Goal: Task Accomplishment & Management: Complete application form

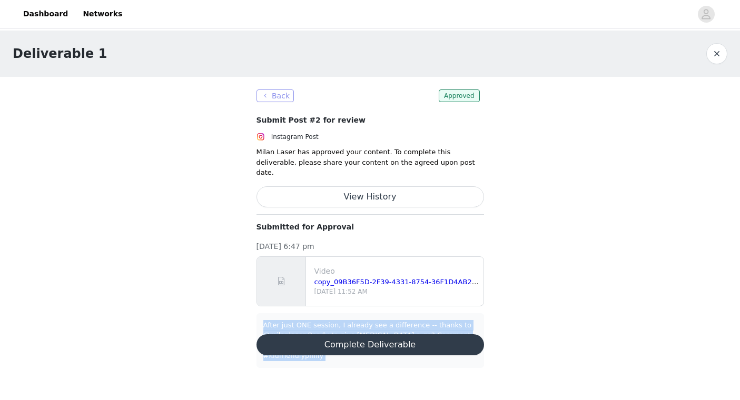
click at [262, 98] on button "Back" at bounding box center [275, 95] width 38 height 13
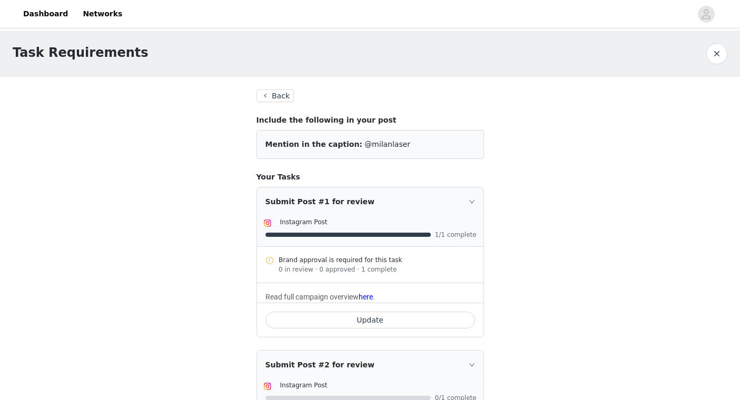
click at [55, 9] on link "Dashboard" at bounding box center [45, 14] width 57 height 24
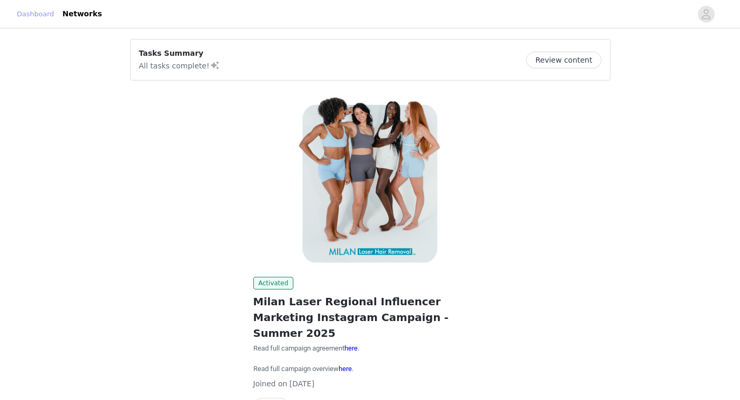
scroll to position [52, 0]
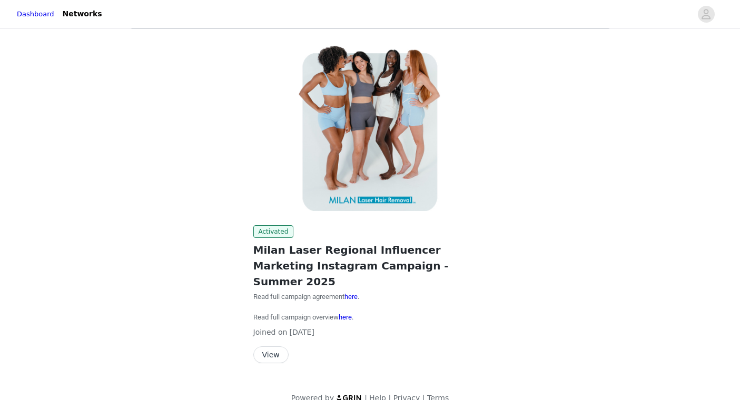
click at [275, 346] on button "View" at bounding box center [270, 354] width 35 height 17
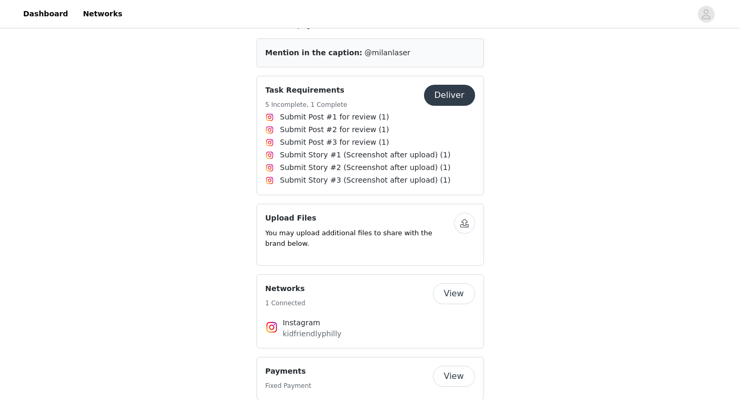
scroll to position [454, 0]
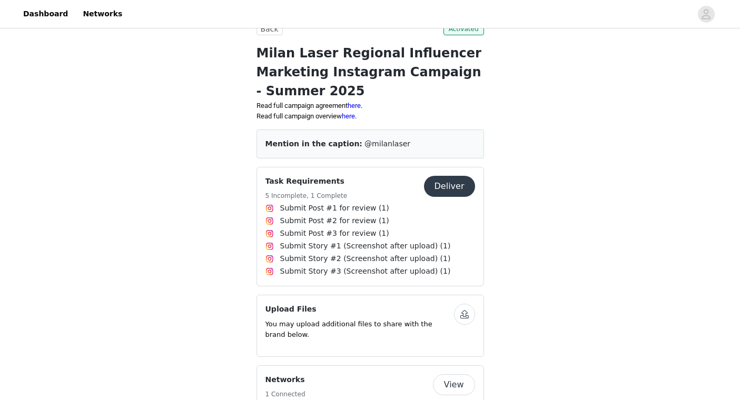
scroll to position [254, 0]
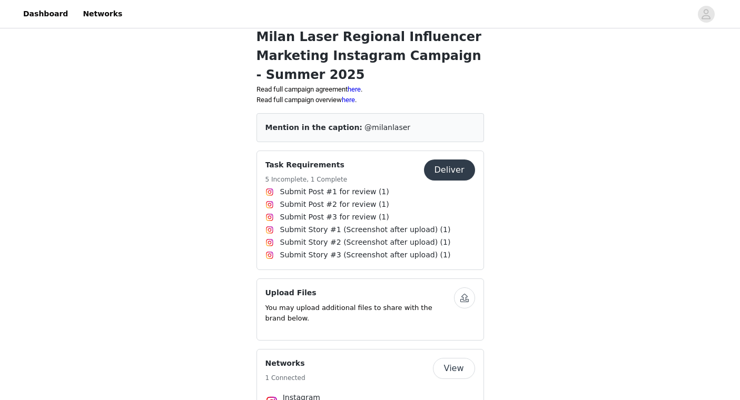
click at [444, 174] on button "Deliver" at bounding box center [449, 169] width 51 height 21
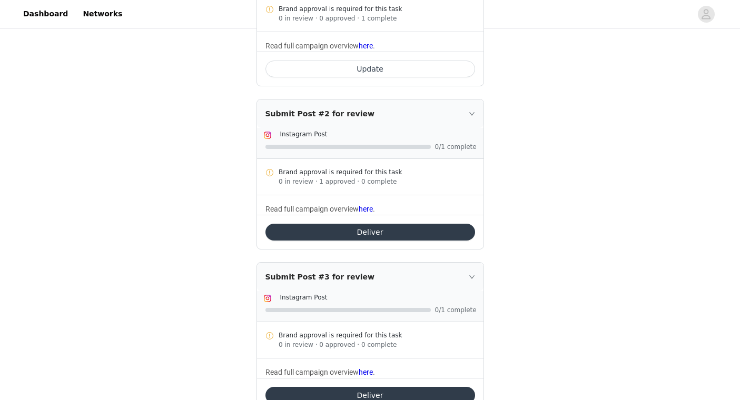
scroll to position [252, 0]
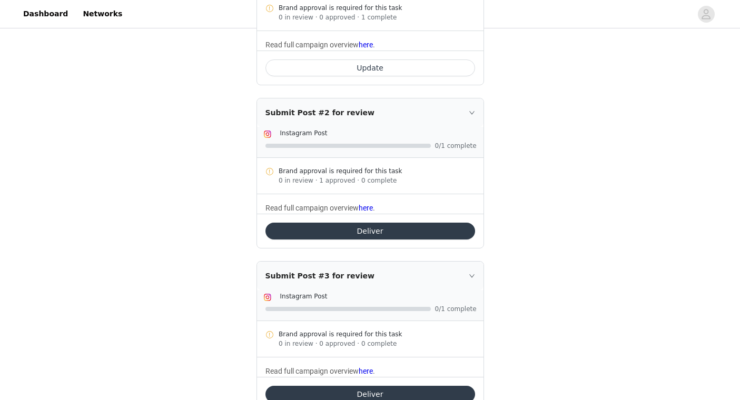
click at [372, 231] on button "Deliver" at bounding box center [369, 231] width 209 height 17
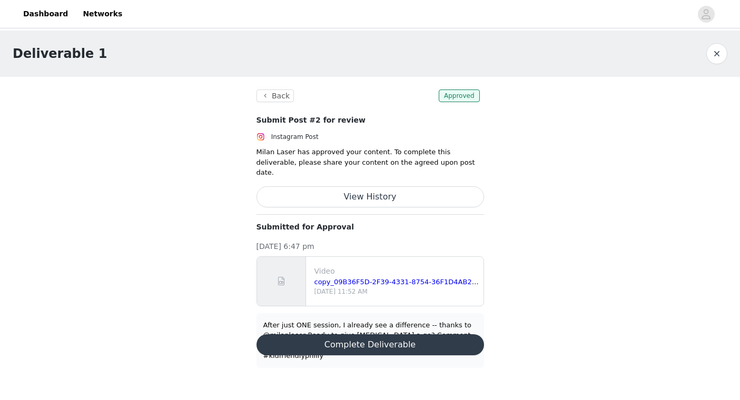
click at [356, 321] on div "After just ONE session, I already see a difference -- thanks to @milanlaser Rea…" at bounding box center [370, 340] width 214 height 41
click at [358, 334] on button "Complete Deliverable" at bounding box center [369, 344] width 227 height 21
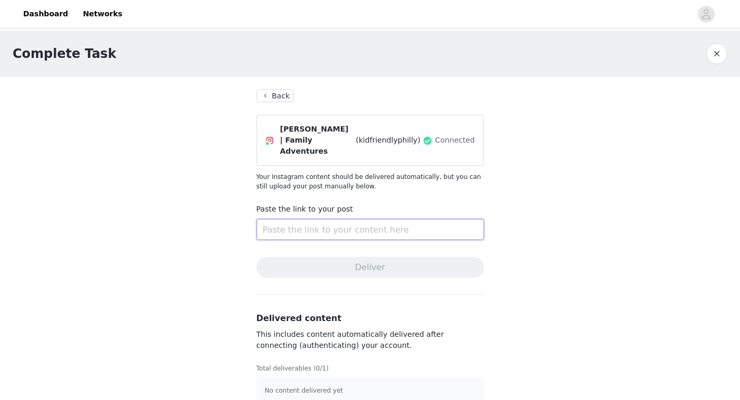
click at [335, 219] on input "text" at bounding box center [369, 229] width 227 height 21
paste input "[URL][DOMAIN_NAME]"
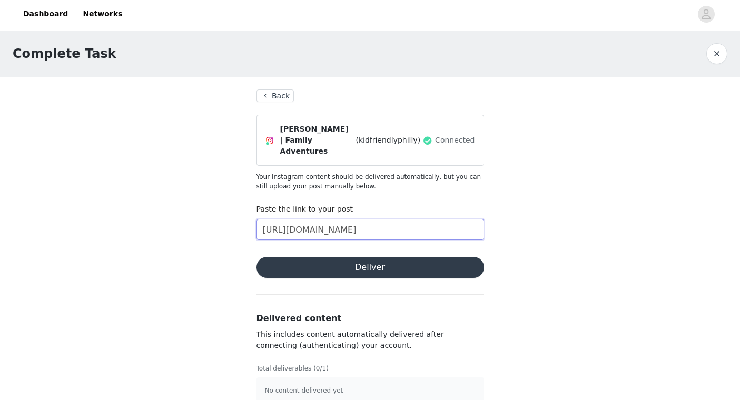
type input "[URL][DOMAIN_NAME]"
click at [342, 257] on button "Deliver" at bounding box center [369, 267] width 227 height 21
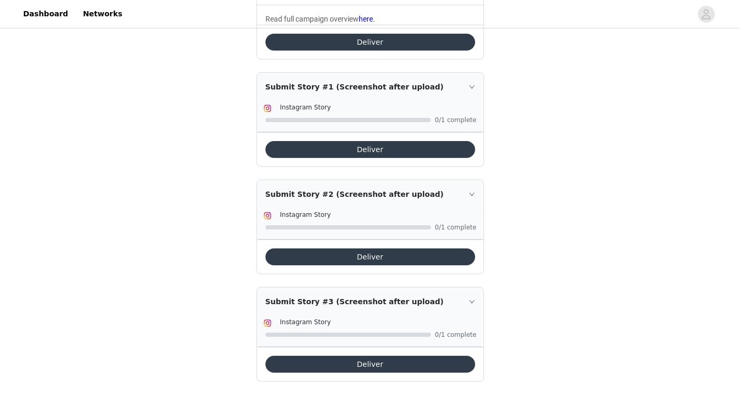
scroll to position [611, 0]
